Goal: Information Seeking & Learning: Find specific fact

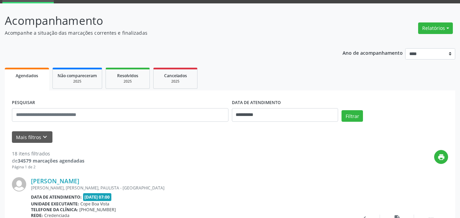
scroll to position [68, 0]
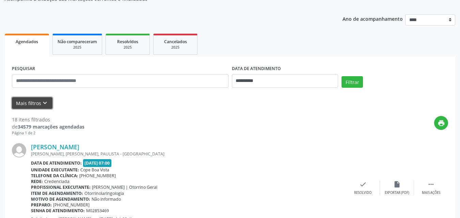
click at [44, 104] on icon "keyboard_arrow_down" at bounding box center [44, 102] width 7 height 7
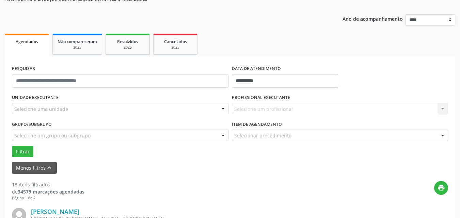
click at [85, 112] on div "Selecione uma unidade" at bounding box center [120, 109] width 217 height 12
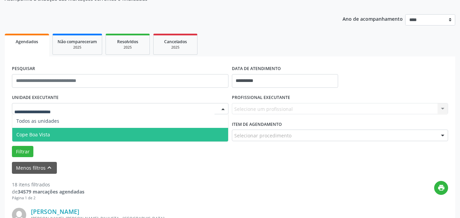
click at [58, 136] on span "Cope Boa Vista" at bounding box center [120, 135] width 216 height 14
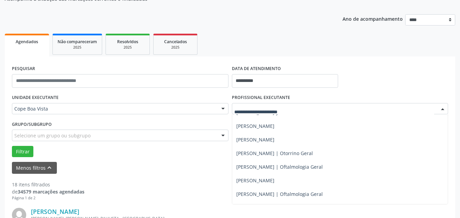
scroll to position [170, 0]
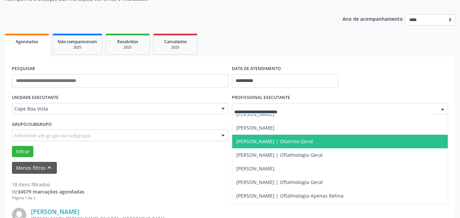
click at [282, 143] on span "[PERSON_NAME] | Otorrino Geral" at bounding box center [274, 141] width 77 height 6
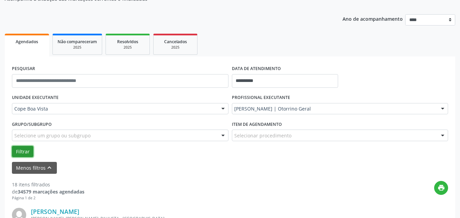
click at [22, 152] on button "Filtrar" at bounding box center [22, 152] width 21 height 12
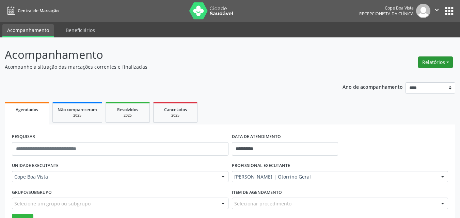
click at [428, 65] on button "Relatórios" at bounding box center [435, 63] width 35 height 12
click at [407, 78] on link "Agendamentos" at bounding box center [416, 77] width 73 height 10
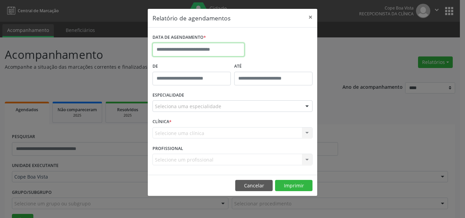
click at [202, 55] on input "text" at bounding box center [199, 50] width 92 height 14
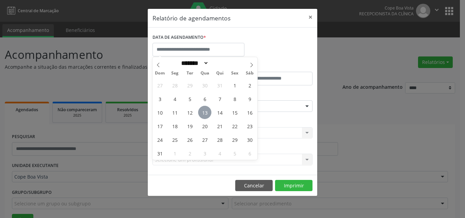
click at [204, 112] on span "13" at bounding box center [204, 112] width 13 height 13
type input "**********"
click at [203, 112] on span "13" at bounding box center [204, 112] width 13 height 13
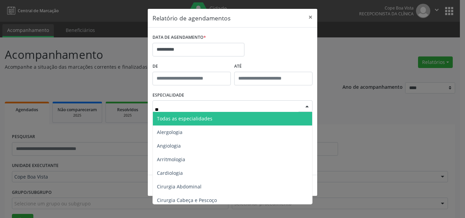
type input "***"
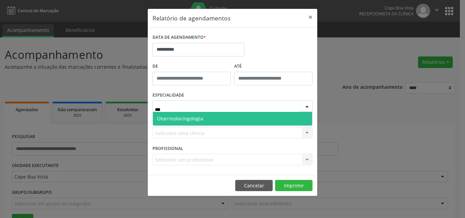
click at [199, 114] on span "Otorrinolaringologia" at bounding box center [232, 119] width 159 height 14
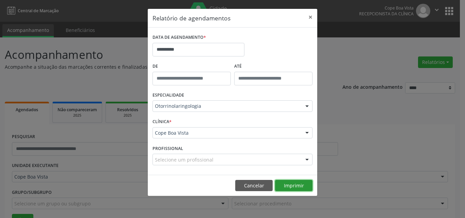
click at [299, 186] on button "Imprimir" at bounding box center [293, 186] width 37 height 12
click at [261, 181] on button "Cancelar" at bounding box center [253, 186] width 37 height 12
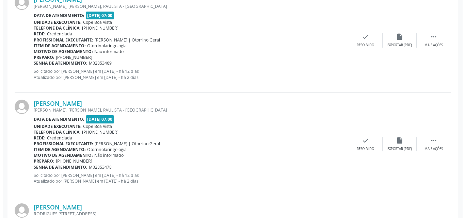
scroll to position [1000, 0]
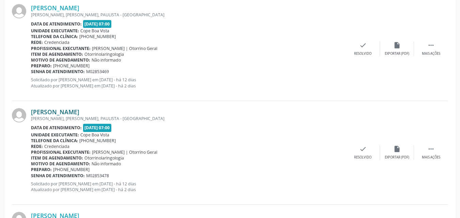
click at [77, 110] on link "[PERSON_NAME]" at bounding box center [55, 111] width 48 height 7
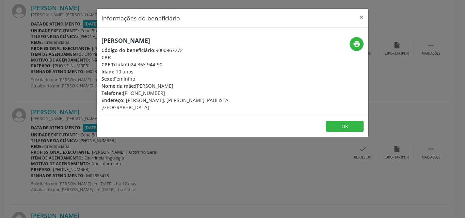
drag, startPoint x: 130, startPoint y: 66, endPoint x: 162, endPoint y: 63, distance: 32.8
click at [163, 64] on div "CPF Titular: 024.363.944-90" at bounding box center [187, 64] width 172 height 7
copy div "024.363.944-90"
click at [84, 139] on div "Informações do beneficiário × [PERSON_NAME] Código do beneficiário: 9000967272 …" at bounding box center [232, 109] width 465 height 218
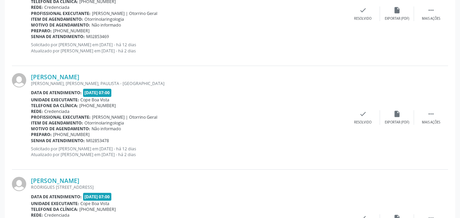
scroll to position [1102, 0]
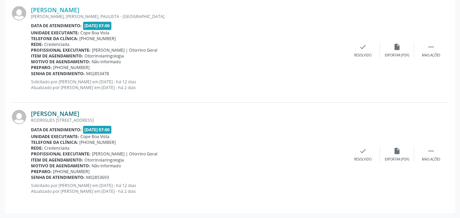
click at [72, 115] on link "[PERSON_NAME]" at bounding box center [55, 113] width 48 height 7
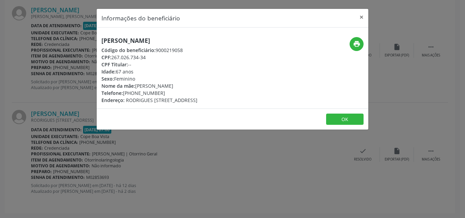
drag, startPoint x: 113, startPoint y: 59, endPoint x: 148, endPoint y: 59, distance: 35.4
click at [148, 59] on div "CPF: 267.026.734-34" at bounding box center [149, 57] width 96 height 7
copy div "267.026.734-34"
drag, startPoint x: 82, startPoint y: 170, endPoint x: 79, endPoint y: 166, distance: 5.1
click at [82, 170] on div "Informações do beneficiário × [PERSON_NAME] Código do beneficiário: 9000219058 …" at bounding box center [232, 109] width 465 height 218
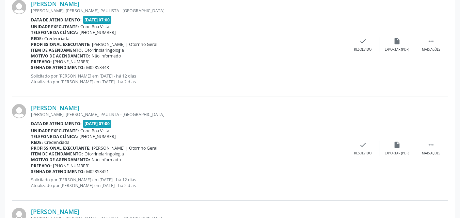
scroll to position [796, 0]
click at [79, 107] on link "[PERSON_NAME]" at bounding box center [55, 108] width 48 height 7
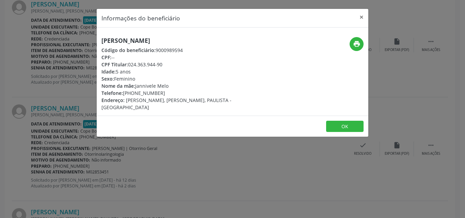
drag, startPoint x: 130, startPoint y: 67, endPoint x: 165, endPoint y: 64, distance: 35.5
click at [165, 64] on div "CPF Titular: 024.363.944-90" at bounding box center [187, 64] width 172 height 7
copy div "024.363.944-90"
click at [341, 121] on button "OK" at bounding box center [344, 127] width 37 height 12
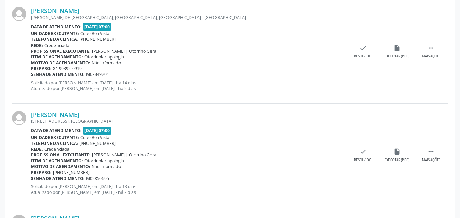
scroll to position [272, 0]
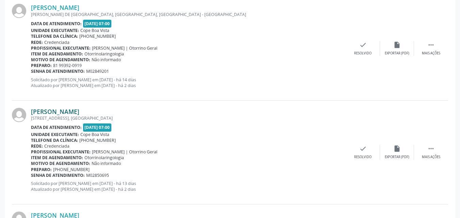
click at [66, 113] on link "[PERSON_NAME]" at bounding box center [55, 111] width 48 height 7
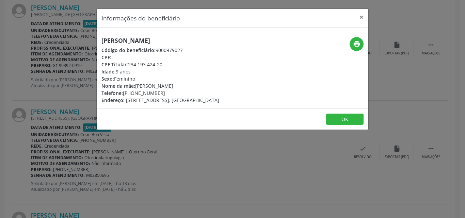
drag, startPoint x: 129, startPoint y: 66, endPoint x: 170, endPoint y: 63, distance: 40.3
click at [170, 63] on div "CPF Titular: 234.193.424-20" at bounding box center [160, 64] width 118 height 7
copy div "234.193.424-20"
drag, startPoint x: 99, startPoint y: 157, endPoint x: 82, endPoint y: 147, distance: 19.4
click at [97, 156] on div "Informações do beneficiário × [PERSON_NAME] Código do beneficiário: 9000979027 …" at bounding box center [232, 109] width 465 height 218
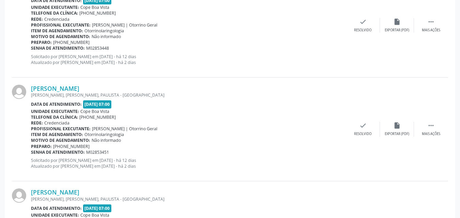
scroll to position [817, 0]
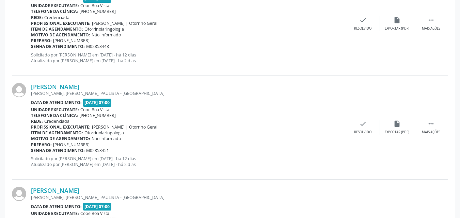
click at [72, 91] on div "[PERSON_NAME], [PERSON_NAME], PAULISTA - [GEOGRAPHIC_DATA]" at bounding box center [188, 94] width 315 height 6
click at [73, 87] on link "[PERSON_NAME]" at bounding box center [55, 86] width 48 height 7
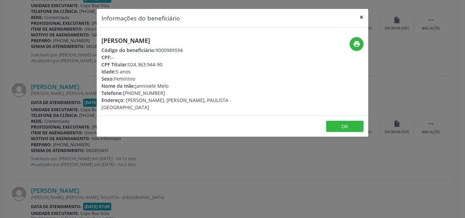
click at [362, 18] on button "×" at bounding box center [362, 17] width 14 height 17
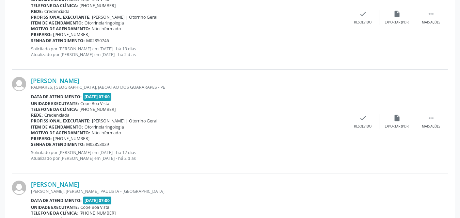
scroll to position [613, 0]
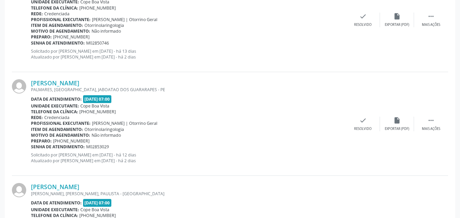
click at [73, 79] on div "[PERSON_NAME] [GEOGRAPHIC_DATA], [GEOGRAPHIC_DATA], [GEOGRAPHIC_DATA] - PE Data…" at bounding box center [230, 124] width 436 height 104
click at [75, 84] on link "[PERSON_NAME]" at bounding box center [55, 82] width 48 height 7
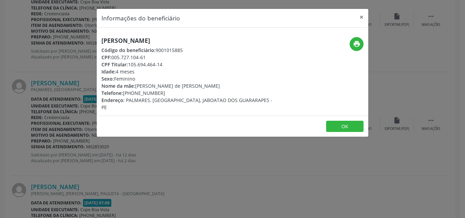
click at [138, 41] on h5 "[PERSON_NAME]" at bounding box center [187, 40] width 172 height 7
copy div "[PERSON_NAME]"
drag, startPoint x: 130, startPoint y: 94, endPoint x: 174, endPoint y: 92, distance: 44.3
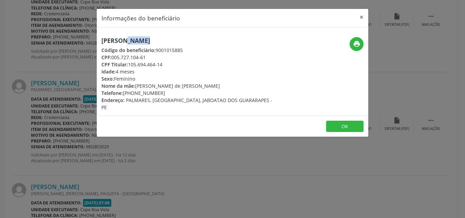
click at [174, 92] on div "Telefone: [PHONE_NUMBER]" at bounding box center [187, 93] width 172 height 7
copy div "[PHONE_NUMBER]"
drag, startPoint x: 107, startPoint y: 132, endPoint x: 92, endPoint y: 139, distance: 16.0
click at [106, 134] on div "Informações do beneficiário × [PERSON_NAME] Código do beneficiário: 9001015885 …" at bounding box center [232, 109] width 465 height 218
click at [69, 135] on div "Informações do beneficiário × [PERSON_NAME] Código do beneficiário: 9001015885 …" at bounding box center [232, 109] width 465 height 218
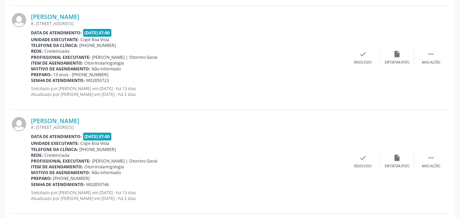
scroll to position [455, 0]
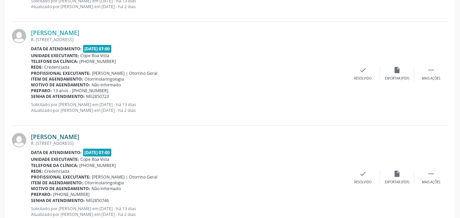
click at [63, 140] on link "[PERSON_NAME]" at bounding box center [55, 136] width 48 height 7
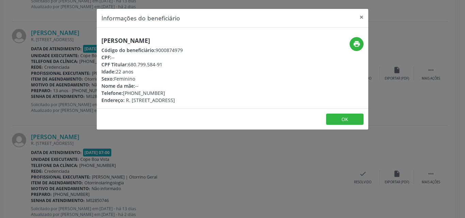
click at [150, 38] on h5 "[PERSON_NAME]" at bounding box center [141, 40] width 81 height 7
click at [150, 39] on h5 "[PERSON_NAME]" at bounding box center [141, 40] width 81 height 7
click at [151, 39] on h5 "[PERSON_NAME]" at bounding box center [141, 40] width 81 height 7
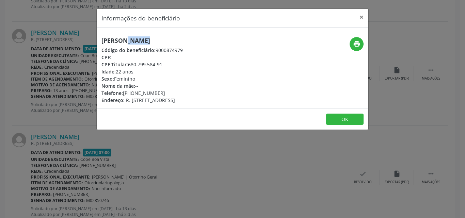
copy div "[PHONE_NUMBER]"
drag, startPoint x: 124, startPoint y: 94, endPoint x: 167, endPoint y: 95, distance: 42.9
click at [167, 95] on div "Telefone: [PHONE_NUMBER]" at bounding box center [141, 93] width 81 height 7
click at [173, 135] on div "Informações do beneficiário × [PERSON_NAME] Código do beneficiário: 9000874979 …" at bounding box center [232, 109] width 465 height 218
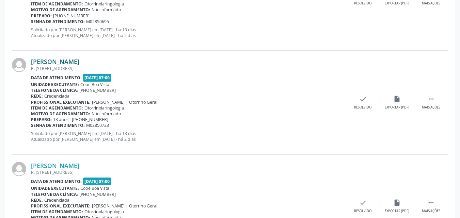
scroll to position [387, 0]
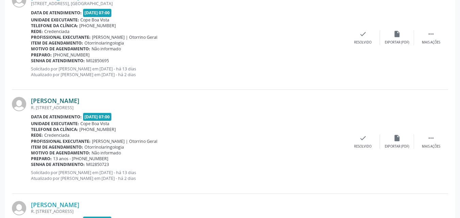
click at [57, 100] on link "[PERSON_NAME]" at bounding box center [55, 100] width 48 height 7
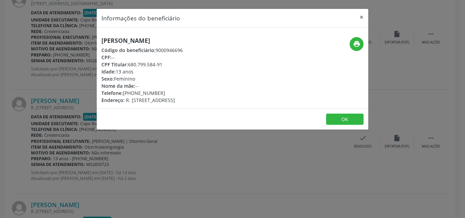
click at [143, 37] on h5 "[PERSON_NAME]" at bounding box center [141, 40] width 81 height 7
copy div "[PERSON_NAME]"
drag, startPoint x: 124, startPoint y: 96, endPoint x: 160, endPoint y: 92, distance: 36.4
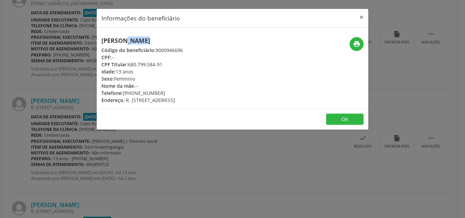
click at [160, 92] on div "[PERSON_NAME] Código do beneficiário: 9000946696 CPF: -- CPF Titular: 680.799.5…" at bounding box center [141, 70] width 81 height 67
click at [159, 92] on div "Telefone: [PHONE_NUMBER]" at bounding box center [141, 93] width 81 height 7
click at [150, 92] on div "Telefone: [PHONE_NUMBER]" at bounding box center [141, 93] width 81 height 7
drag, startPoint x: 123, startPoint y: 94, endPoint x: 162, endPoint y: 89, distance: 39.8
click at [162, 90] on div "Telefone: [PHONE_NUMBER]" at bounding box center [141, 93] width 81 height 7
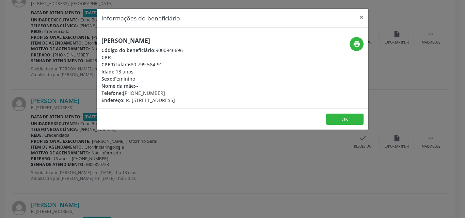
copy div "[PHONE_NUMBER]"
click at [357, 117] on button "OK" at bounding box center [344, 120] width 37 height 12
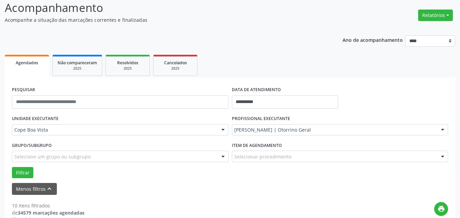
scroll to position [47, 0]
click at [64, 110] on div "PESQUISAR" at bounding box center [120, 99] width 220 height 29
click at [71, 104] on input "text" at bounding box center [120, 103] width 217 height 14
type input "**********"
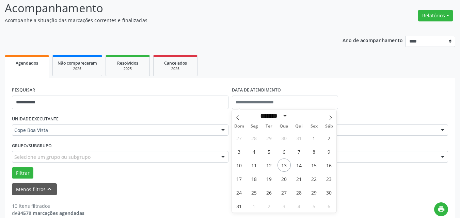
click at [308, 74] on ul "Agendados Não compareceram 2025 Resolvidos 2025 Cancelados 2025" at bounding box center [230, 65] width 451 height 25
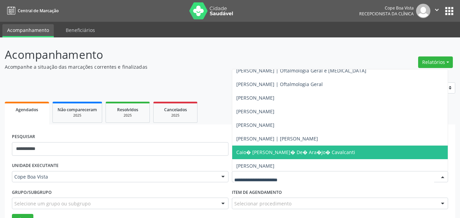
scroll to position [0, 0]
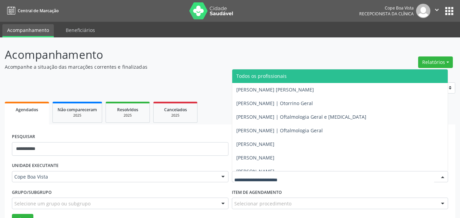
click at [287, 80] on span "Todos os profissionais" at bounding box center [340, 76] width 216 height 14
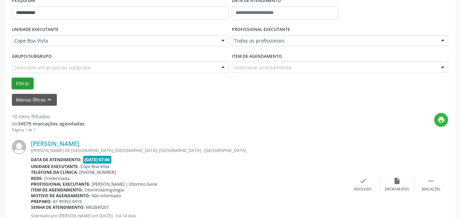
click at [27, 87] on button "Filtrar" at bounding box center [22, 84] width 21 height 12
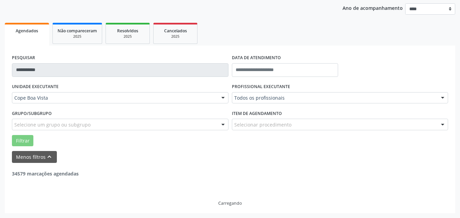
scroll to position [57, 0]
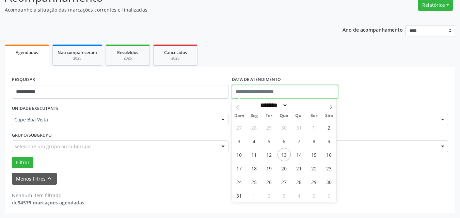
click at [275, 93] on input "text" at bounding box center [285, 92] width 107 height 14
